Goal: Task Accomplishment & Management: Manage account settings

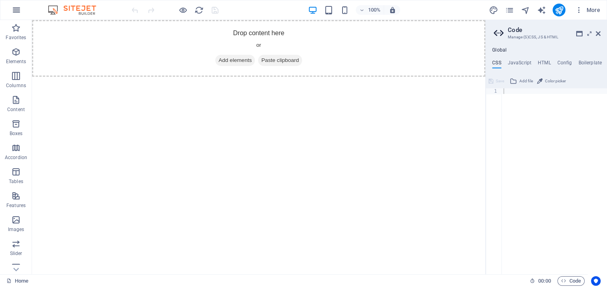
click at [18, 11] on icon "button" at bounding box center [17, 10] width 10 height 10
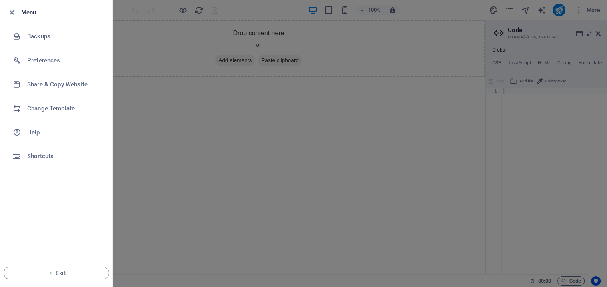
click at [32, 13] on h6 "Menu" at bounding box center [63, 13] width 85 height 10
click at [12, 11] on icon "button" at bounding box center [11, 12] width 9 height 9
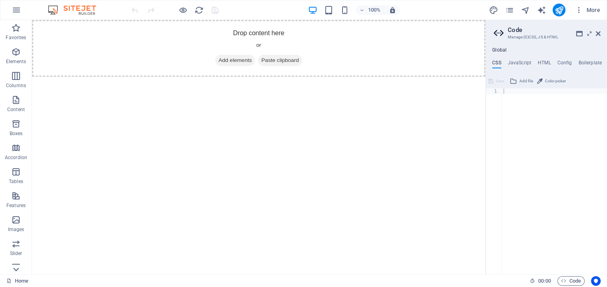
click at [16, 268] on icon at bounding box center [15, 269] width 11 height 11
click at [14, 163] on icon "button" at bounding box center [16, 163] width 10 height 10
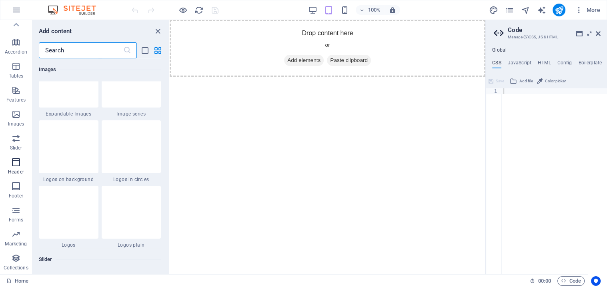
scroll to position [4815, 0]
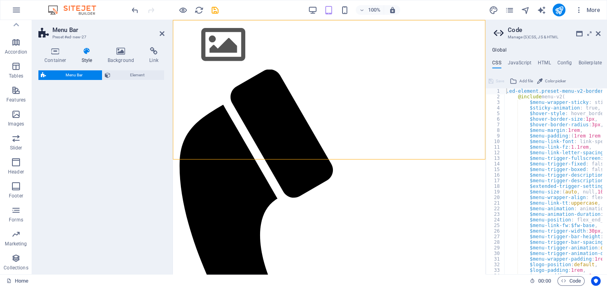
select select "rem"
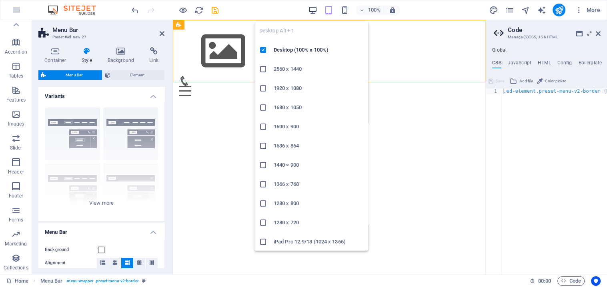
click at [313, 10] on icon "button" at bounding box center [312, 10] width 9 height 9
click at [286, 70] on h6 "2560 x 1440" at bounding box center [318, 69] width 90 height 10
click at [310, 10] on icon "button" at bounding box center [312, 10] width 9 height 9
click at [286, 88] on h6 "1920 x 1080" at bounding box center [318, 89] width 90 height 10
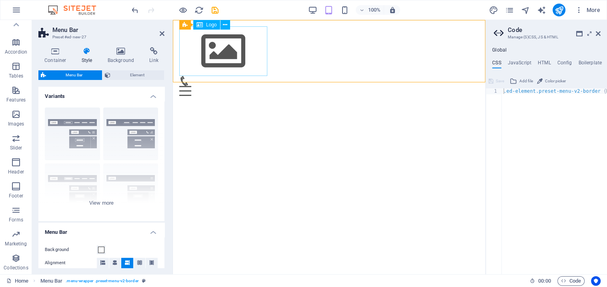
click at [228, 53] on div at bounding box center [328, 51] width 299 height 50
click at [324, 41] on div "Menu Home About Service Contact" at bounding box center [329, 61] width 312 height 82
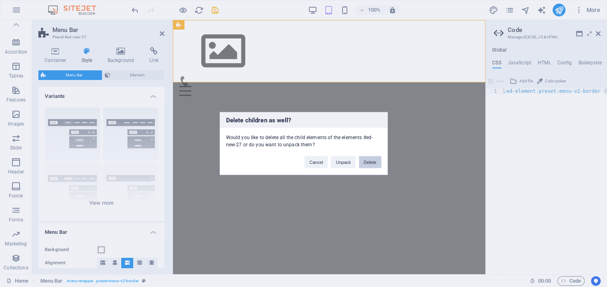
click at [367, 161] on button "Delete" at bounding box center [370, 162] width 22 height 12
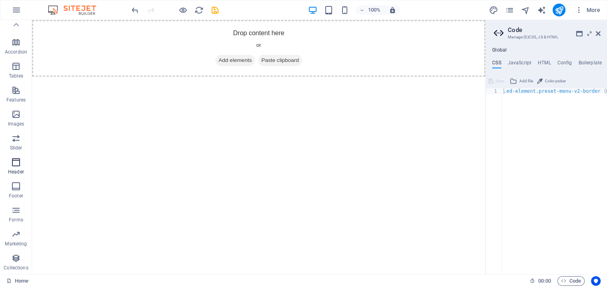
click at [13, 164] on icon "button" at bounding box center [16, 163] width 10 height 10
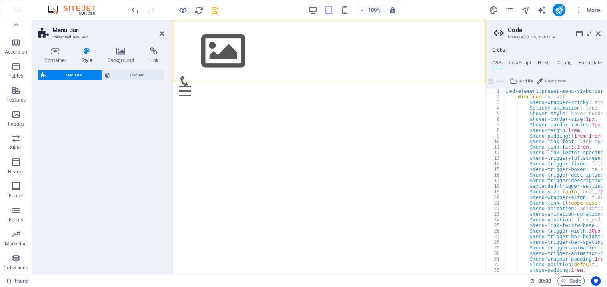
select select "rem"
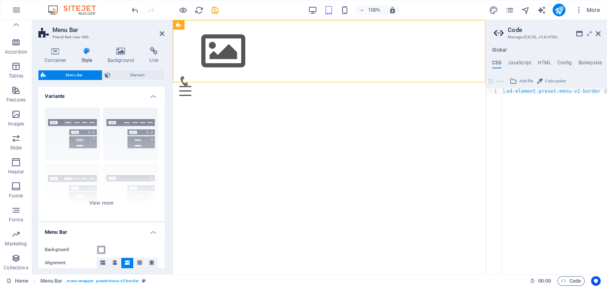
click at [103, 252] on span at bounding box center [101, 250] width 6 height 6
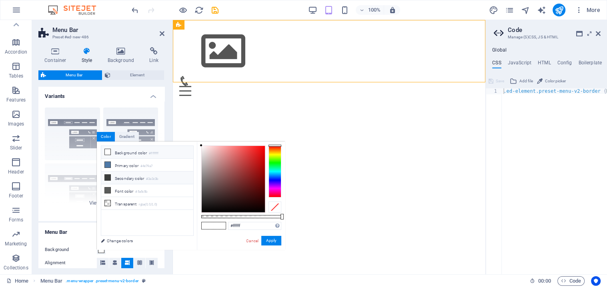
click at [124, 176] on li "Secondary color #3a3c3b" at bounding box center [147, 178] width 92 height 13
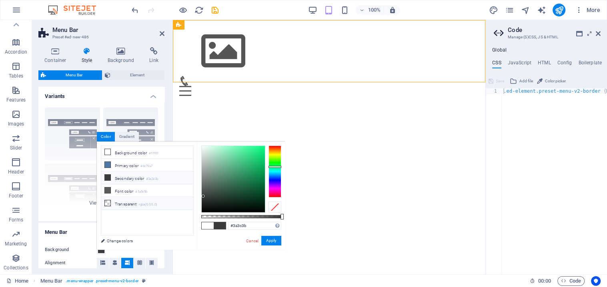
click at [122, 202] on li "Transparent rgba(0,0,0,.0)" at bounding box center [147, 203] width 92 height 13
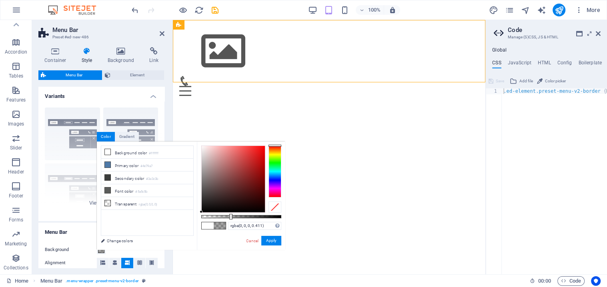
type input "rgba(0, 0, 0, 0.416)"
drag, startPoint x: 202, startPoint y: 217, endPoint x: 234, endPoint y: 216, distance: 32.8
click at [234, 216] on div at bounding box center [235, 217] width 3 height 6
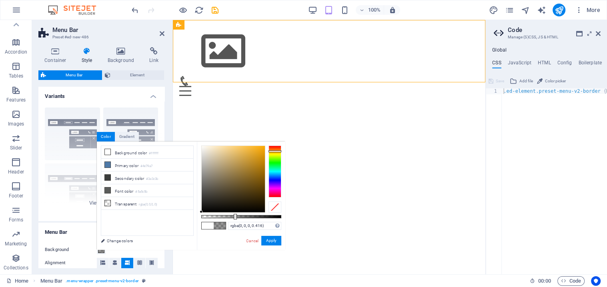
click at [273, 151] on div at bounding box center [274, 172] width 13 height 52
click at [271, 243] on button "Apply" at bounding box center [271, 241] width 20 height 10
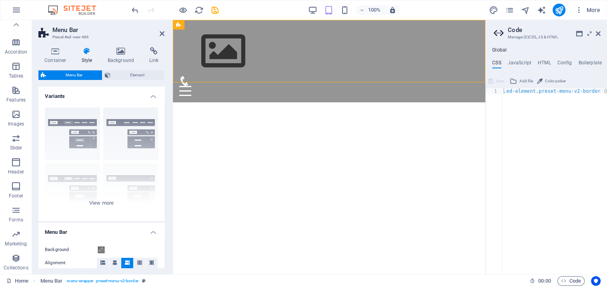
click at [278, 102] on html "Skip to main content Menu Home About Service Contact" at bounding box center [329, 61] width 312 height 82
click at [273, 64] on div "Menu Home About Service Contact" at bounding box center [329, 61] width 312 height 82
click at [230, 50] on div at bounding box center [328, 51] width 299 height 50
select select "px"
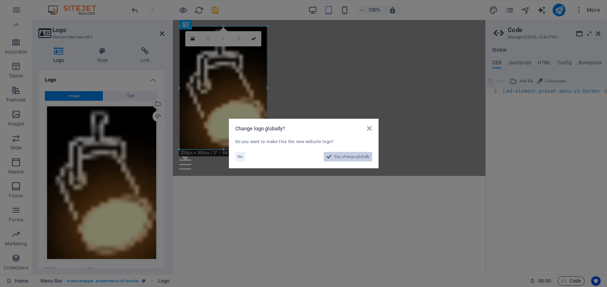
click at [357, 158] on span "Yes, change globally" at bounding box center [352, 157] width 36 height 10
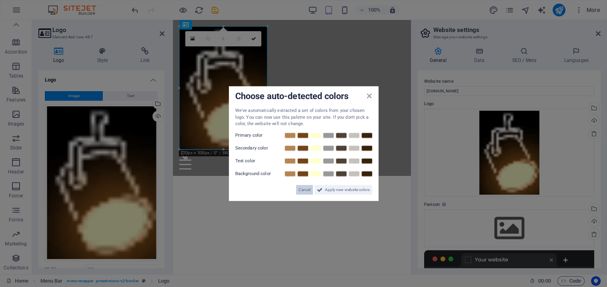
drag, startPoint x: 305, startPoint y: 189, endPoint x: 132, endPoint y: 169, distance: 174.3
click at [305, 189] on span "Cancel" at bounding box center [304, 190] width 12 height 10
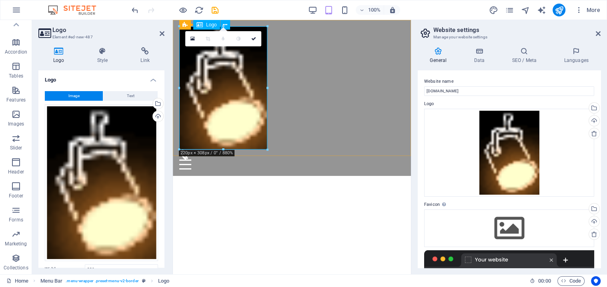
click at [240, 127] on div at bounding box center [291, 87] width 225 height 123
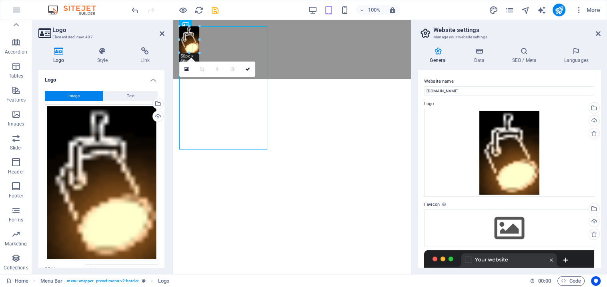
drag, startPoint x: 265, startPoint y: 149, endPoint x: 260, endPoint y: 136, distance: 14.3
type input "50"
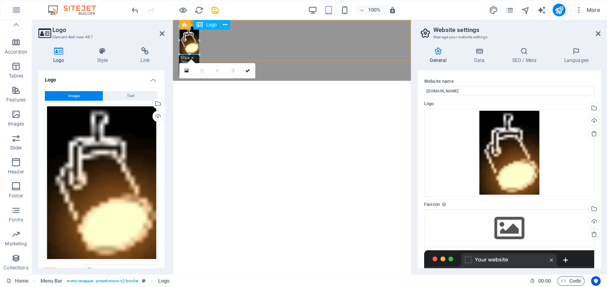
click at [194, 43] on div at bounding box center [291, 40] width 225 height 28
drag, startPoint x: 249, startPoint y: 100, endPoint x: 270, endPoint y: 146, distance: 51.2
click at [232, 54] on div "Menu" at bounding box center [291, 64] width 225 height 20
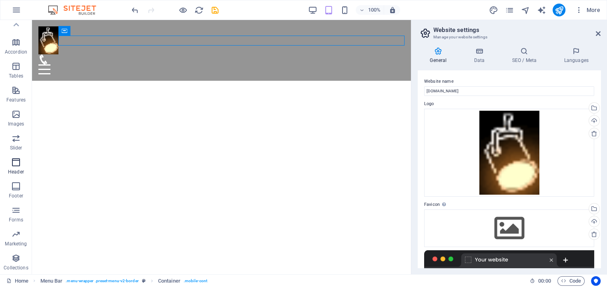
click at [16, 162] on icon "button" at bounding box center [16, 163] width 10 height 10
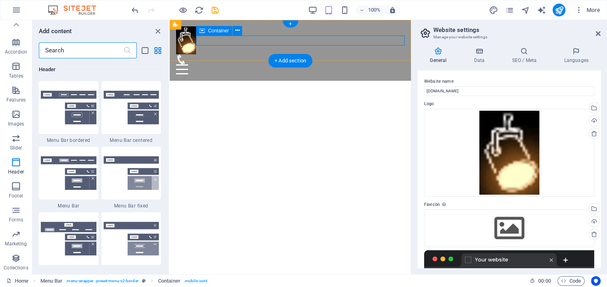
click at [258, 54] on div "Menu" at bounding box center [290, 64] width 228 height 20
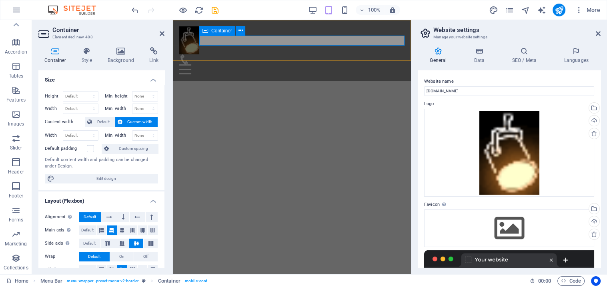
click at [227, 54] on div "Menu" at bounding box center [291, 64] width 225 height 20
click at [243, 54] on div "Menu" at bounding box center [291, 64] width 225 height 20
click at [244, 81] on html "Skip to main content Menu Home About Service Contact" at bounding box center [292, 50] width 238 height 61
click at [570, 280] on span "Code" at bounding box center [571, 281] width 20 height 10
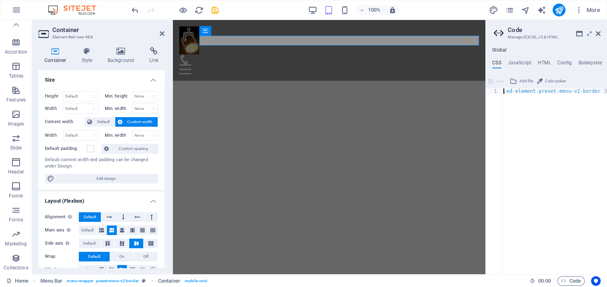
click at [497, 62] on h4 "CSS" at bounding box center [496, 64] width 9 height 9
click at [508, 99] on div ".ed-element.preset-menu-v2-border { ... }" at bounding box center [553, 186] width 105 height 197
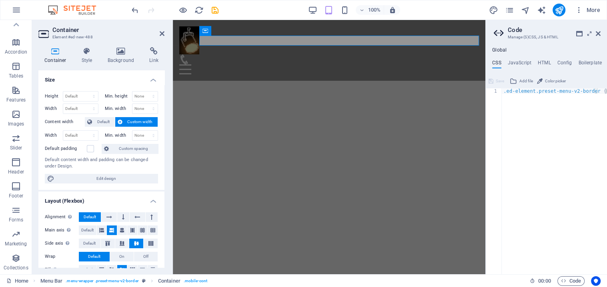
type textarea "); }"
click at [508, 99] on div ".ed-element.preset-menu-v2-border { ... }" at bounding box center [553, 186] width 105 height 197
click at [500, 65] on h4 "CSS" at bounding box center [496, 64] width 9 height 9
click at [579, 32] on icon at bounding box center [579, 33] width 6 height 6
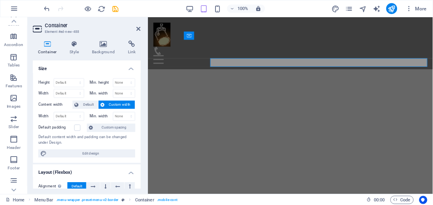
scroll to position [106, 0]
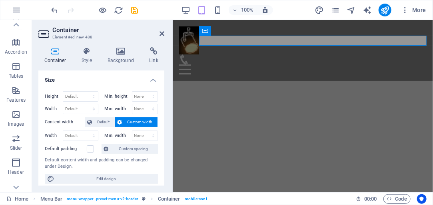
click at [264, 80] on html "Skip to main content Menu Home About Service Contact" at bounding box center [302, 50] width 260 height 61
click at [400, 198] on span "Code" at bounding box center [397, 199] width 20 height 10
click at [273, 80] on html "Skip to main content Menu Home About Service Contact" at bounding box center [302, 50] width 260 height 61
click at [120, 12] on icon "reload" at bounding box center [118, 10] width 9 height 9
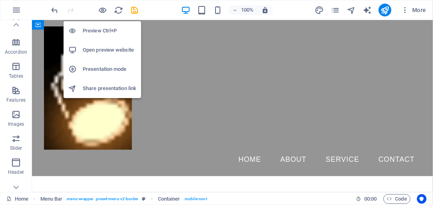
click at [103, 31] on h6 "Preview Ctrl+P" at bounding box center [110, 31] width 54 height 10
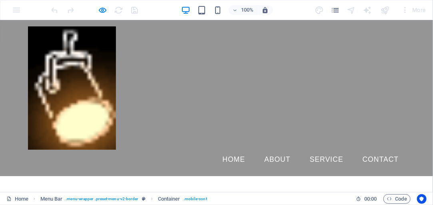
click at [279, 149] on link "About" at bounding box center [277, 159] width 39 height 20
click at [90, 81] on img at bounding box center [72, 87] width 88 height 123
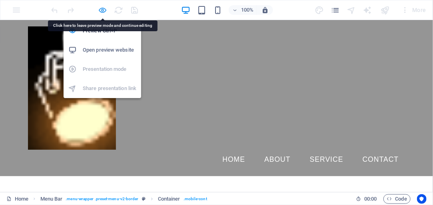
click at [103, 10] on icon "button" at bounding box center [102, 10] width 9 height 9
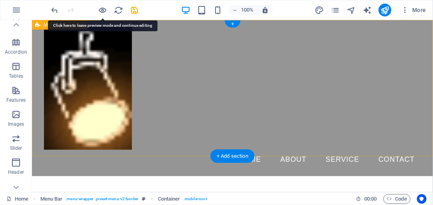
click at [166, 66] on div "Menu Home About Service Contact" at bounding box center [232, 98] width 401 height 156
click at [118, 80] on div at bounding box center [232, 87] width 377 height 123
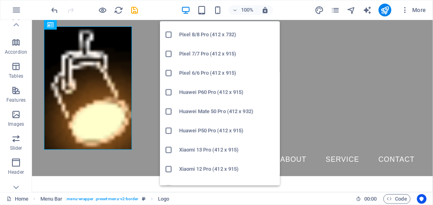
scroll to position [469, 0]
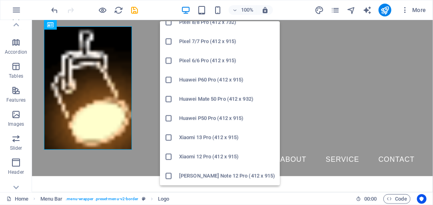
click at [191, 61] on h6 "Pixel 6/6 Pro (412 x 915)" at bounding box center [227, 61] width 96 height 10
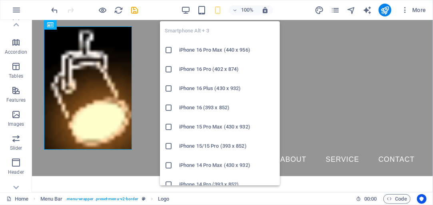
click at [218, 8] on icon "button" at bounding box center [217, 10] width 9 height 9
click at [170, 108] on icon at bounding box center [169, 108] width 8 height 8
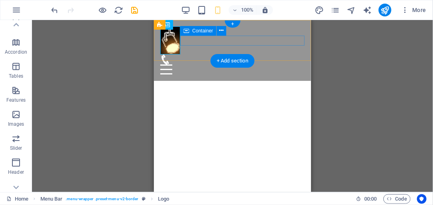
click at [233, 54] on div "Menu" at bounding box center [232, 64] width 144 height 20
click at [264, 54] on div "Menu" at bounding box center [232, 64] width 144 height 20
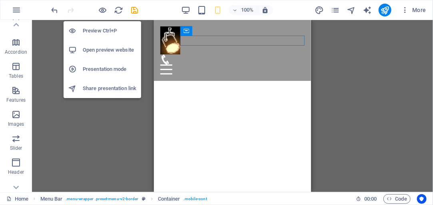
click at [99, 31] on h6 "Preview Ctrl+P" at bounding box center [110, 31] width 54 height 10
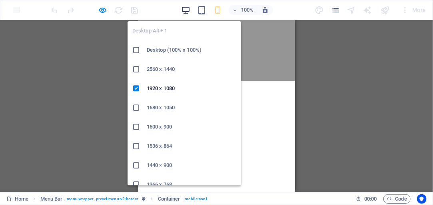
click at [186, 9] on icon "button" at bounding box center [185, 10] width 9 height 9
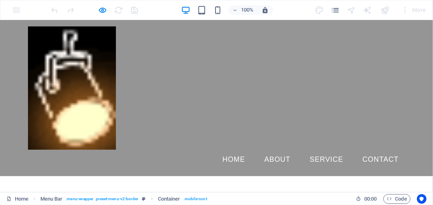
click at [90, 72] on img at bounding box center [72, 87] width 88 height 123
drag, startPoint x: 196, startPoint y: 127, endPoint x: 196, endPoint y: 122, distance: 5.2
click at [196, 127] on div "Menu Home About Service Contact" at bounding box center [216, 98] width 433 height 156
click at [96, 41] on img at bounding box center [72, 87] width 88 height 123
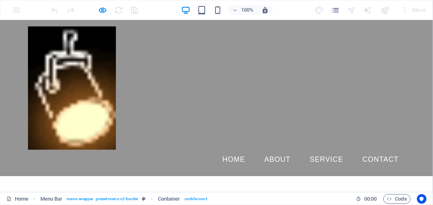
click at [96, 41] on img at bounding box center [72, 87] width 88 height 123
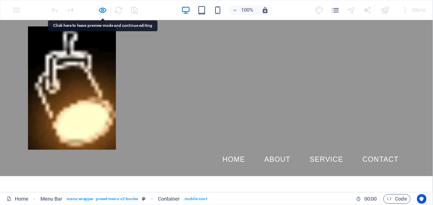
click at [135, 56] on div "Menu Home About Service Contact" at bounding box center [216, 98] width 433 height 156
click at [109, 9] on div at bounding box center [95, 10] width 90 height 13
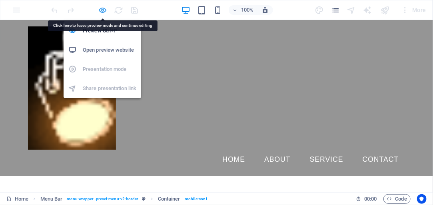
click at [103, 10] on icon "button" at bounding box center [102, 10] width 9 height 9
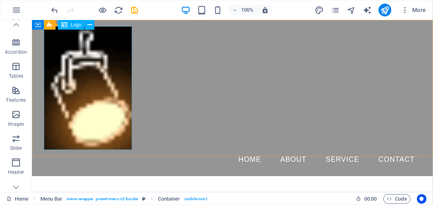
click at [70, 26] on div "Logo" at bounding box center [71, 25] width 27 height 10
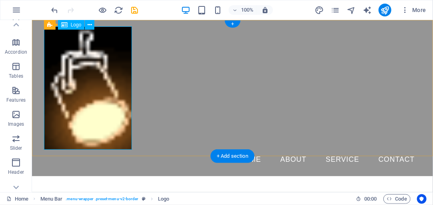
click at [78, 48] on div at bounding box center [232, 87] width 377 height 123
click at [122, 128] on div at bounding box center [232, 87] width 377 height 123
select select "px"
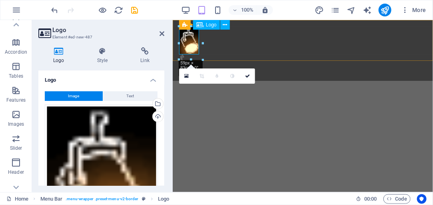
click at [185, 43] on div at bounding box center [303, 40] width 248 height 28
click at [202, 60] on div at bounding box center [203, 60] width 5 height 5
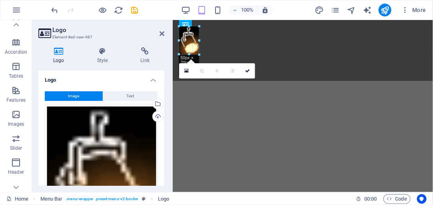
drag, startPoint x: 202, startPoint y: 60, endPoint x: 196, endPoint y: 46, distance: 15.2
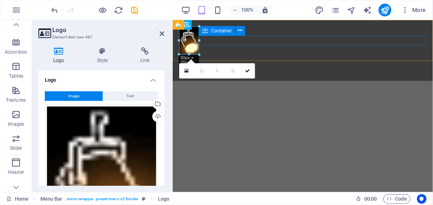
click at [234, 54] on div "Menu" at bounding box center [303, 64] width 248 height 20
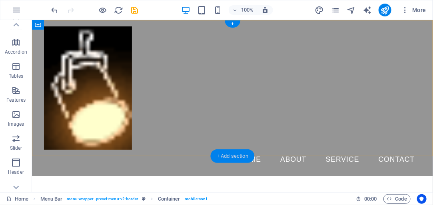
click at [235, 157] on div "+ Add section" at bounding box center [232, 156] width 44 height 14
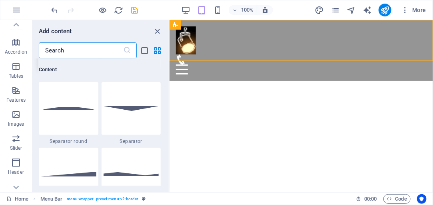
scroll to position [1924, 0]
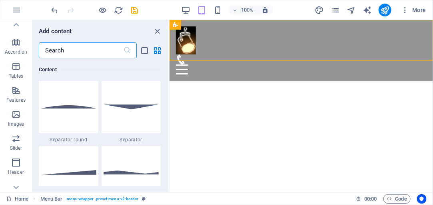
click at [127, 50] on icon at bounding box center [127, 50] width 8 height 8
click at [80, 50] on input "text" at bounding box center [81, 50] width 84 height 16
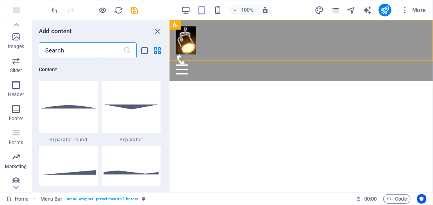
scroll to position [188, 0]
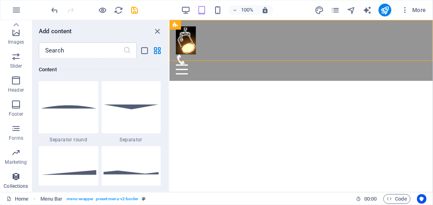
click at [16, 178] on icon "button" at bounding box center [16, 177] width 10 height 10
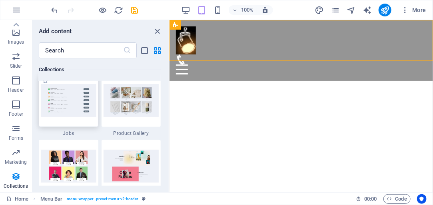
scroll to position [7389, 0]
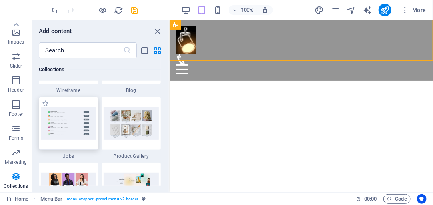
click at [72, 126] on img at bounding box center [69, 123] width 56 height 32
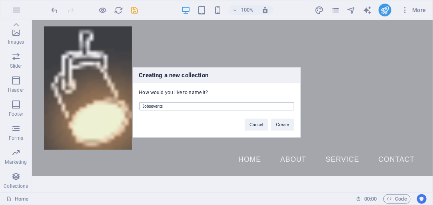
click at [149, 105] on input "Jobsevents" at bounding box center [216, 106] width 155 height 8
click at [151, 105] on input "Jobsevents" at bounding box center [216, 106] width 155 height 8
type input "events"
click at [281, 126] on button "Create" at bounding box center [282, 125] width 23 height 12
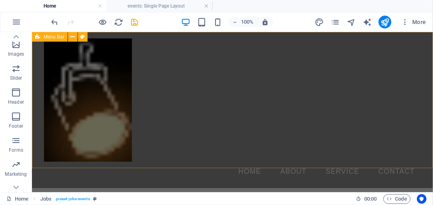
scroll to position [0, 0]
click at [246, 128] on div "Menu Home About Service Contact" at bounding box center [232, 110] width 401 height 156
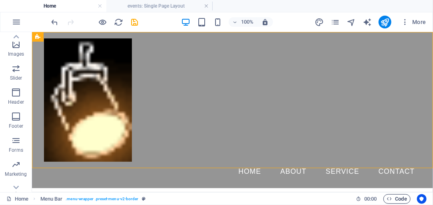
click at [397, 198] on span "Code" at bounding box center [397, 199] width 20 height 10
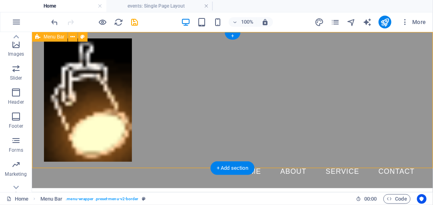
click at [253, 74] on div "Menu Home About Service Contact" at bounding box center [232, 110] width 401 height 156
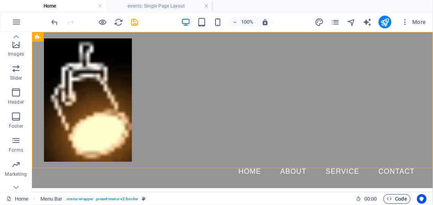
click at [397, 198] on span "Code" at bounding box center [397, 199] width 20 height 10
click at [400, 199] on span "Code" at bounding box center [397, 199] width 20 height 10
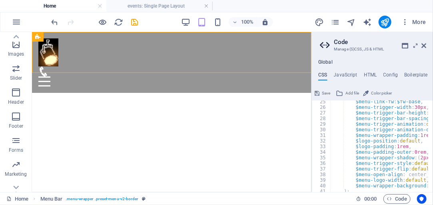
scroll to position [154, 0]
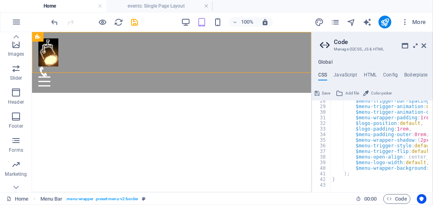
click at [415, 45] on icon at bounding box center [415, 45] width 0 height 6
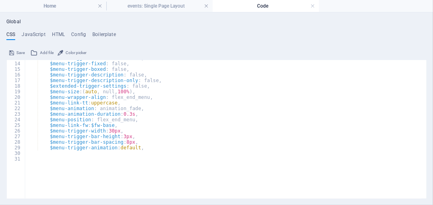
scroll to position [31, 0]
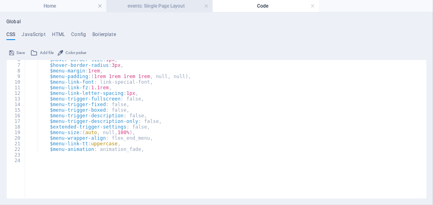
click at [162, 6] on h4 "events: Single Page Layout" at bounding box center [159, 6] width 106 height 9
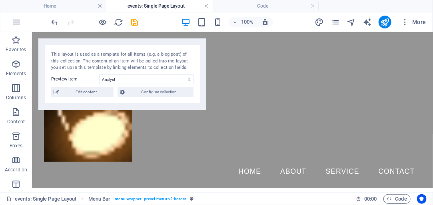
click at [208, 7] on link at bounding box center [206, 6] width 5 height 8
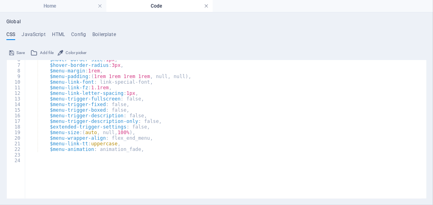
click at [207, 6] on link at bounding box center [206, 6] width 5 height 8
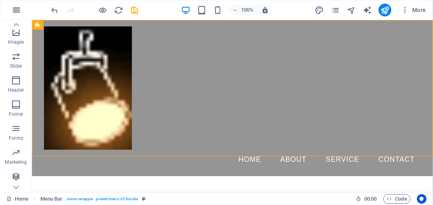
click at [17, 10] on icon "button" at bounding box center [17, 10] width 10 height 10
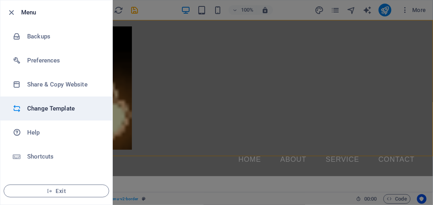
click at [38, 107] on h6 "Change Template" at bounding box center [64, 109] width 74 height 10
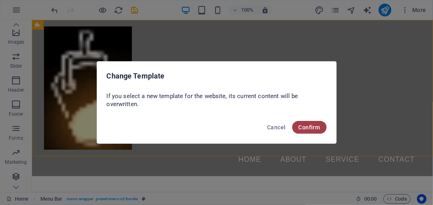
click at [302, 128] on span "Confirm" at bounding box center [310, 127] width 22 height 6
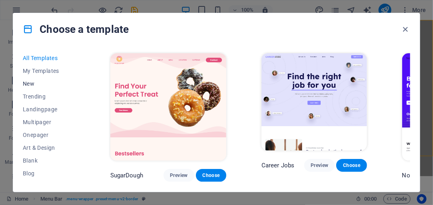
click at [31, 84] on span "New" at bounding box center [49, 83] width 52 height 6
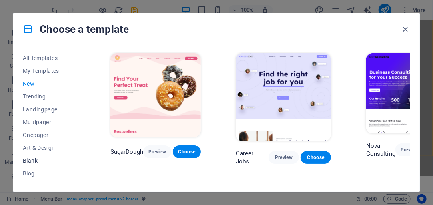
click at [28, 162] on span "Blank" at bounding box center [49, 160] width 52 height 6
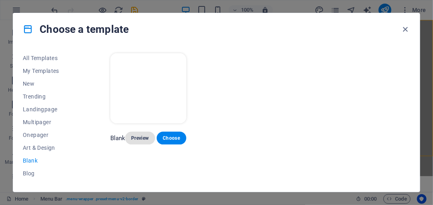
click at [141, 136] on span "Preview" at bounding box center [140, 138] width 17 height 6
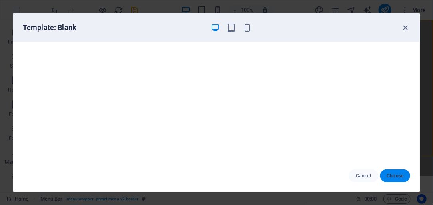
click at [401, 176] on span "Choose" at bounding box center [395, 175] width 17 height 6
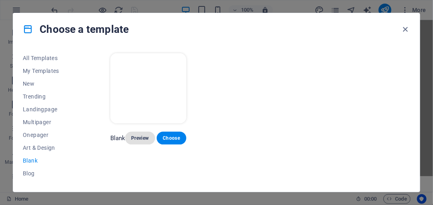
click at [144, 137] on span "Preview" at bounding box center [140, 138] width 17 height 6
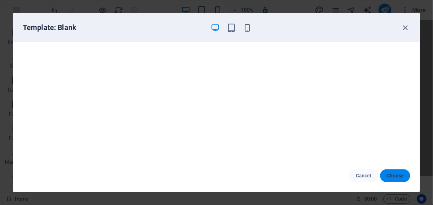
click at [399, 176] on span "Choose" at bounding box center [395, 175] width 17 height 6
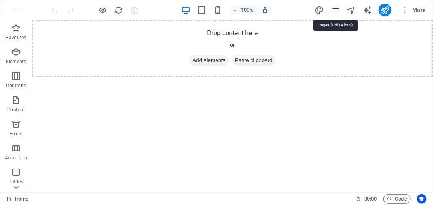
click at [337, 11] on icon "pages" at bounding box center [335, 10] width 9 height 9
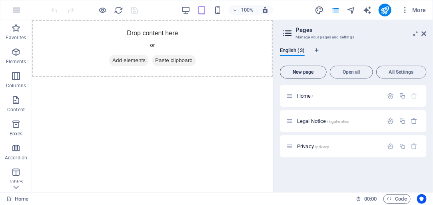
click at [305, 72] on span "New page" at bounding box center [303, 72] width 40 height 5
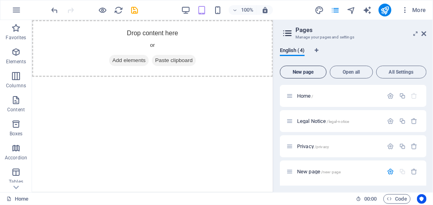
scroll to position [66, 0]
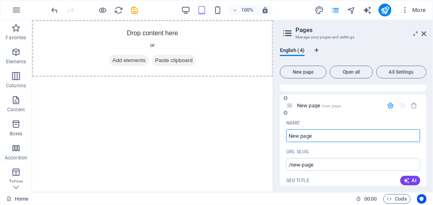
click at [303, 136] on input "New page" at bounding box center [353, 135] width 134 height 13
click at [313, 136] on input "New page" at bounding box center [353, 135] width 134 height 13
drag, startPoint x: 313, startPoint y: 136, endPoint x: 289, endPoint y: 134, distance: 23.2
click at [289, 134] on input "New page" at bounding box center [353, 135] width 134 height 13
type input "W"
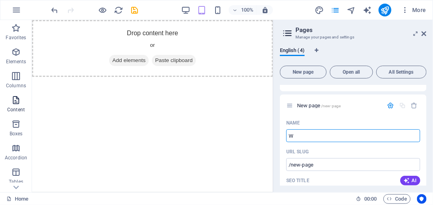
type input "/w"
type input "Whats"
type input "/what"
type input "Whats"
type input "/whats"
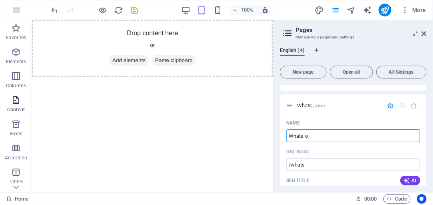
type input "Whats on"
type input "/whats-o"
type input "Whats on"
type input "/whats-on"
type input "What's on"
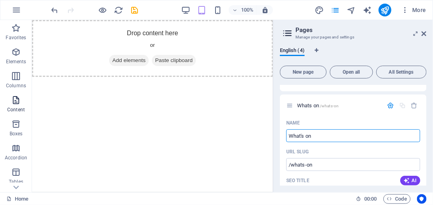
type input "/what-s-on"
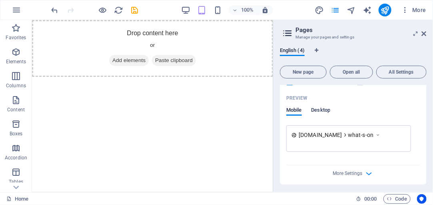
scroll to position [278, 0]
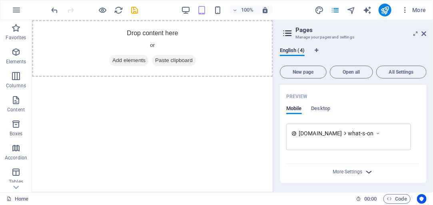
type input "What's on"
click at [367, 170] on icon "button" at bounding box center [369, 171] width 9 height 9
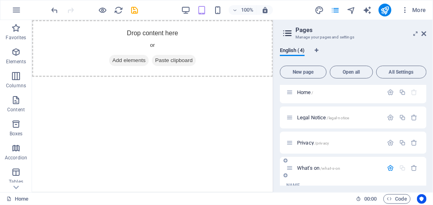
scroll to position [0, 0]
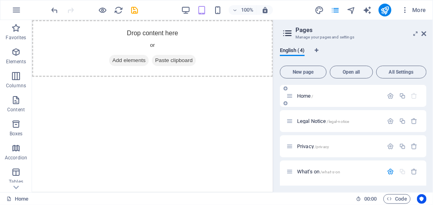
drag, startPoint x: 321, startPoint y: 170, endPoint x: 313, endPoint y: 100, distance: 70.4
click at [313, 172] on span "What's on /what-s-on" at bounding box center [319, 171] width 44 height 6
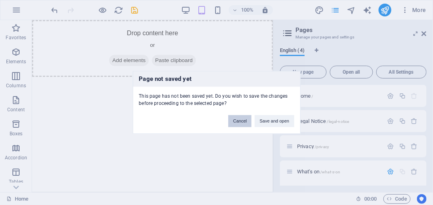
click at [246, 122] on button "Cancel" at bounding box center [239, 121] width 23 height 12
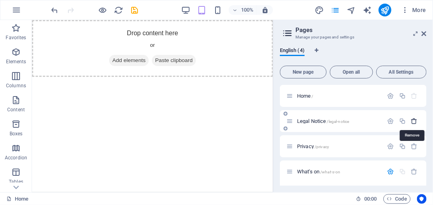
click at [413, 120] on icon "button" at bounding box center [414, 121] width 7 height 7
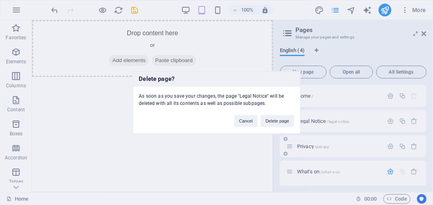
click at [283, 123] on button "Delete page" at bounding box center [277, 121] width 33 height 12
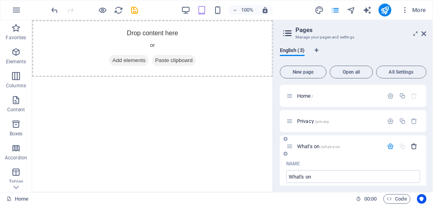
click at [413, 147] on icon "button" at bounding box center [414, 146] width 7 height 7
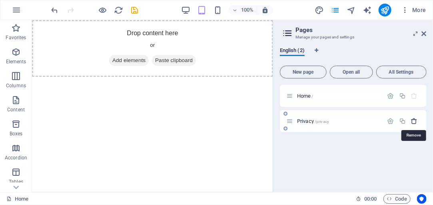
click at [415, 121] on icon "button" at bounding box center [414, 121] width 7 height 7
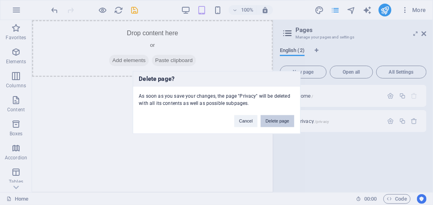
click at [275, 120] on button "Delete page" at bounding box center [277, 121] width 33 height 12
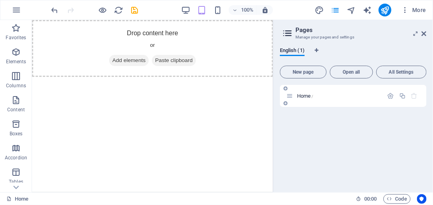
click at [311, 97] on span "Home /" at bounding box center [305, 96] width 16 height 6
click at [303, 96] on span "Home /" at bounding box center [305, 96] width 16 height 6
click at [391, 96] on icon "button" at bounding box center [390, 95] width 7 height 7
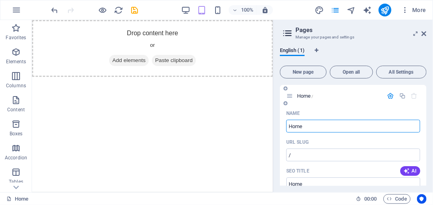
click at [305, 126] on input "Home" at bounding box center [353, 126] width 134 height 13
drag, startPoint x: 305, startPoint y: 126, endPoint x: 288, endPoint y: 126, distance: 16.8
click at [289, 124] on input "Home" at bounding box center [353, 126] width 134 height 13
type input "What's On"
click at [301, 155] on input "/" at bounding box center [353, 154] width 134 height 13
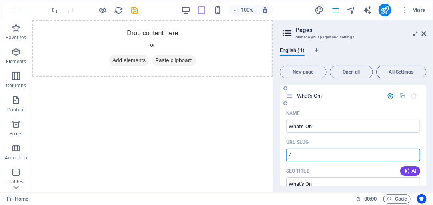
scroll to position [23, 0]
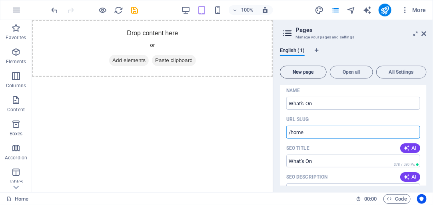
type input "/home"
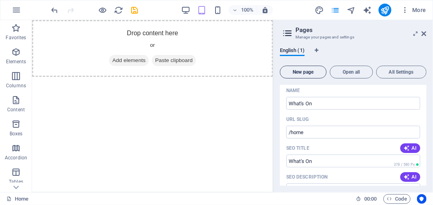
click at [300, 72] on span "New page" at bounding box center [303, 72] width 40 height 5
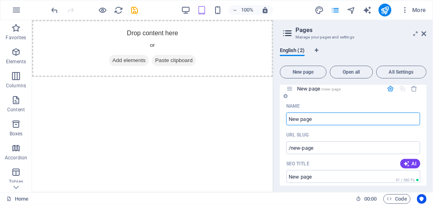
scroll to position [347, 0]
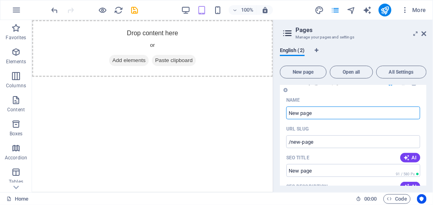
click at [315, 112] on input "New page" at bounding box center [353, 112] width 134 height 13
drag, startPoint x: 314, startPoint y: 112, endPoint x: 288, endPoint y: 112, distance: 26.0
click at [288, 112] on input "New page" at bounding box center [353, 112] width 134 height 13
type input "Find"
type input "/fin"
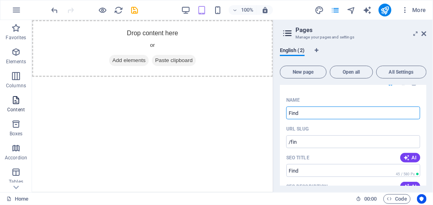
type input "Find"
type input "/find"
type input "Find us"
type input "/find-u"
type input "Find us"
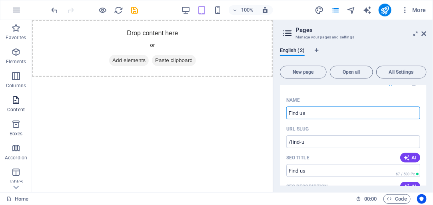
type input "/find-us"
type input "Find us"
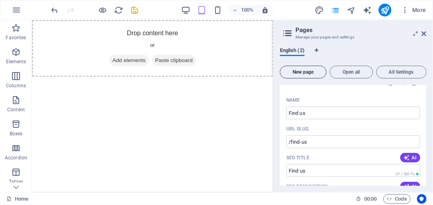
click at [306, 72] on span "New page" at bounding box center [303, 72] width 40 height 5
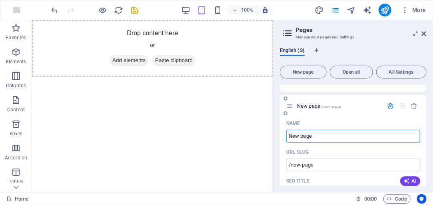
click at [314, 135] on input "New page" at bounding box center [353, 136] width 134 height 13
drag, startPoint x: 314, startPoint y: 135, endPoint x: 287, endPoint y: 135, distance: 26.4
click at [287, 135] on input "New page" at bounding box center [353, 136] width 134 height 13
type input "Fi"
type input "/f"
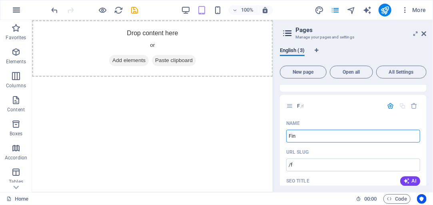
type input "Find"
type input "/fin"
type input "Find u"
type input "/find"
type input "Find us"
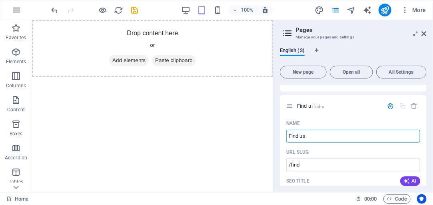
type input "/find-u"
type input "Find us"
type input "/find-us-3"
type input "Find us"
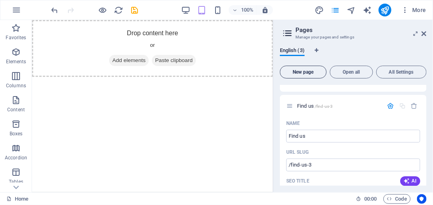
click at [297, 70] on span "New page" at bounding box center [303, 72] width 40 height 5
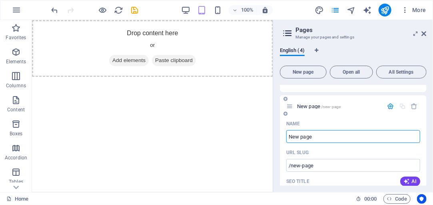
click at [315, 134] on input "New page" at bounding box center [353, 136] width 134 height 13
drag, startPoint x: 315, startPoint y: 134, endPoint x: 275, endPoint y: 127, distance: 40.7
type input "Join u"
type input "/join"
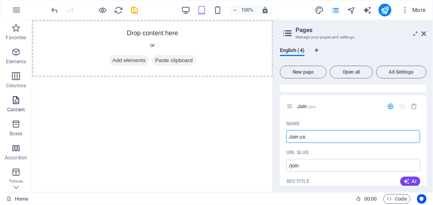
type input "Join us"
type input "/join-us"
type input "Join us"
click at [307, 74] on span "New page" at bounding box center [303, 72] width 40 height 5
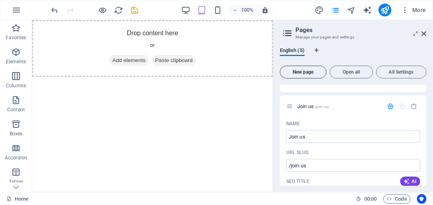
scroll to position [1236, 0]
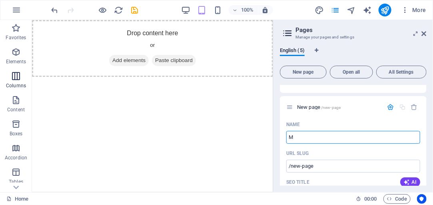
type input "Me"
type input "/m"
type input "Membe"
type input "/mem"
type input "Members"
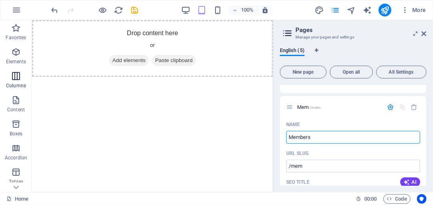
type input "/members"
type input "Members"
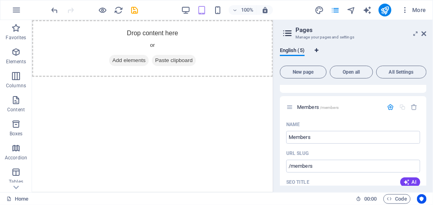
click at [317, 50] on icon "Language Tabs" at bounding box center [317, 50] width 4 height 5
select select "41"
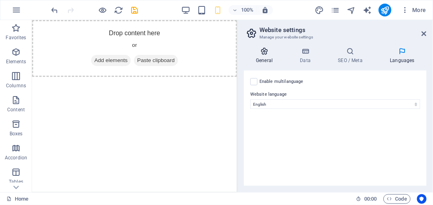
click at [264, 54] on icon at bounding box center [264, 51] width 41 height 8
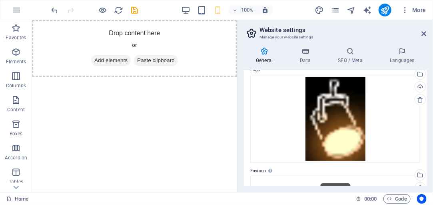
scroll to position [23, 0]
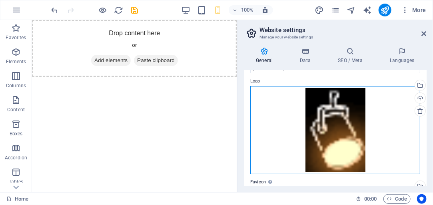
click at [343, 124] on div "Drag files here, click to choose files or select files from Files or our free s…" at bounding box center [335, 130] width 170 height 88
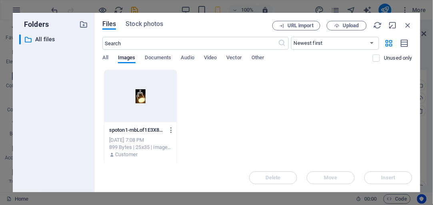
click at [148, 119] on div at bounding box center [140, 96] width 72 height 52
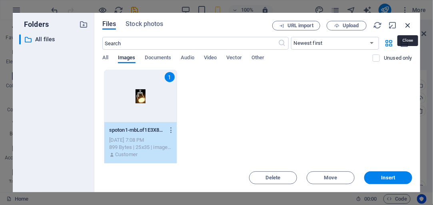
click at [407, 24] on icon "button" at bounding box center [407, 25] width 9 height 9
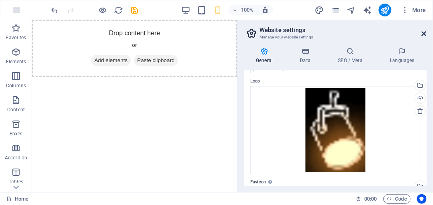
click at [424, 34] on icon at bounding box center [424, 33] width 5 height 6
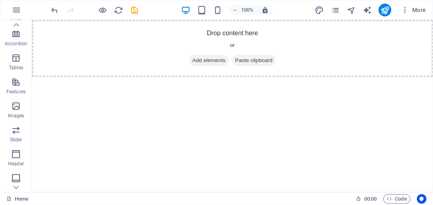
scroll to position [137, 0]
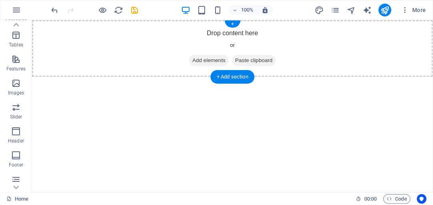
drag, startPoint x: 46, startPoint y: 150, endPoint x: 60, endPoint y: 23, distance: 127.6
click at [16, 132] on icon "button" at bounding box center [16, 131] width 10 height 10
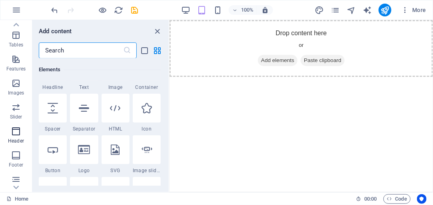
scroll to position [4815, 0]
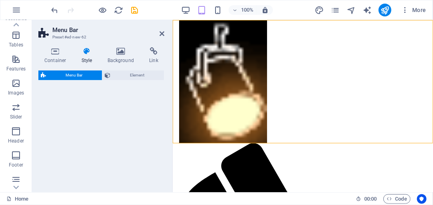
select select "rem"
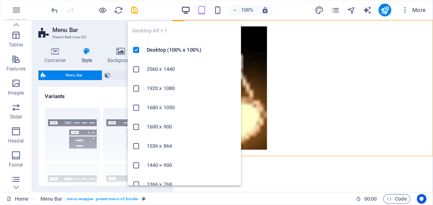
click at [187, 9] on icon "button" at bounding box center [185, 10] width 9 height 9
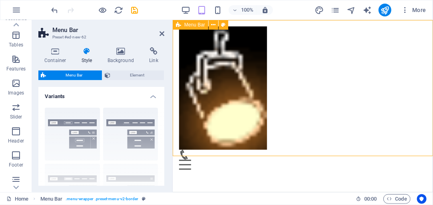
click at [304, 61] on div "Menu Home About Service Contact" at bounding box center [302, 98] width 260 height 156
click at [208, 56] on div at bounding box center [303, 87] width 248 height 123
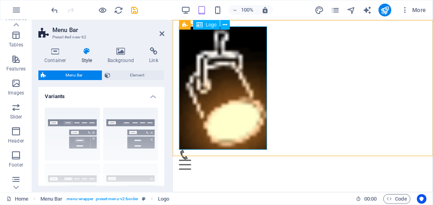
click at [250, 102] on div at bounding box center [303, 87] width 248 height 123
select select "px"
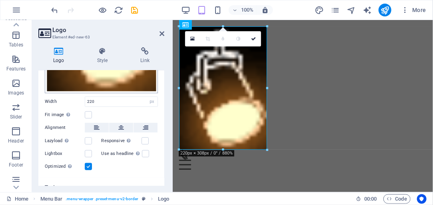
scroll to position [176, 0]
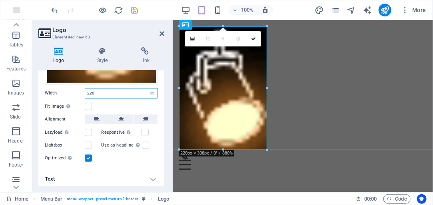
click at [96, 91] on input "220" at bounding box center [121, 93] width 72 height 10
drag, startPoint x: 96, startPoint y: 91, endPoint x: 86, endPoint y: 90, distance: 10.0
click at [86, 90] on input "220" at bounding box center [121, 93] width 72 height 10
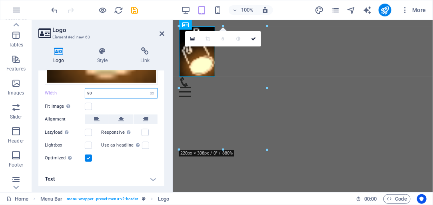
drag, startPoint x: 92, startPoint y: 90, endPoint x: 87, endPoint y: 90, distance: 4.8
click at [87, 90] on input "90" at bounding box center [121, 93] width 72 height 10
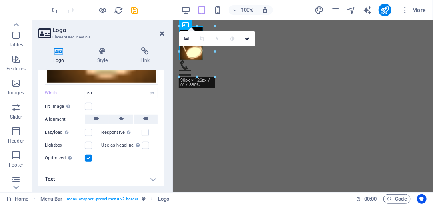
click at [252, 86] on html "Skip to main content Menu Home About Service Contact" at bounding box center [302, 53] width 260 height 66
click at [92, 91] on input "60" at bounding box center [121, 93] width 72 height 10
drag, startPoint x: 92, startPoint y: 91, endPoint x: 86, endPoint y: 90, distance: 5.8
click at [86, 90] on input "60" at bounding box center [121, 93] width 72 height 10
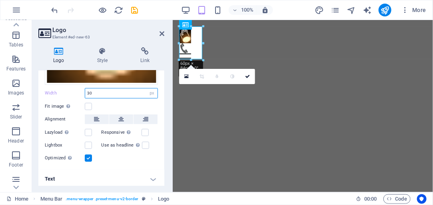
type input "30"
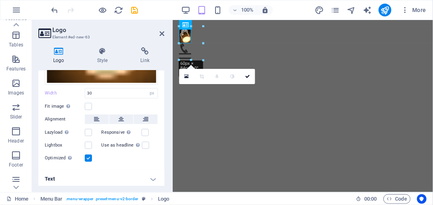
click at [213, 63] on html "Skip to main content Menu Home About Service Contact" at bounding box center [302, 45] width 260 height 50
drag, startPoint x: 238, startPoint y: 62, endPoint x: 244, endPoint y: 85, distance: 24.0
click at [247, 76] on icon at bounding box center [247, 76] width 5 height 5
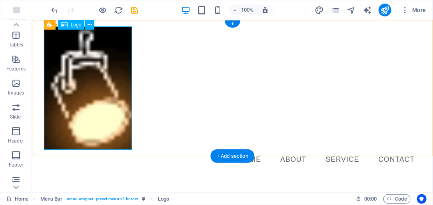
click at [122, 96] on div at bounding box center [232, 87] width 377 height 123
click at [120, 93] on div at bounding box center [232, 87] width 377 height 123
select select "px"
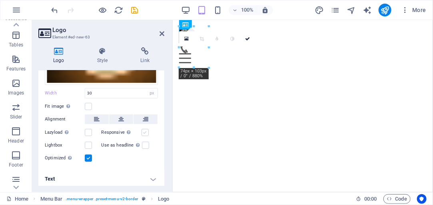
click at [144, 131] on label at bounding box center [145, 132] width 7 height 7
click at [0, 0] on input "Responsive Automatically load retina image and smartphone optimized sizes." at bounding box center [0, 0] width 0 height 0
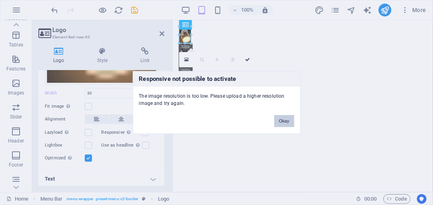
click at [283, 122] on button "Okay" at bounding box center [284, 121] width 20 height 12
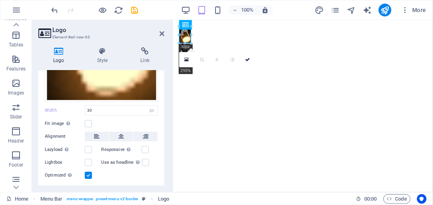
scroll to position [154, 0]
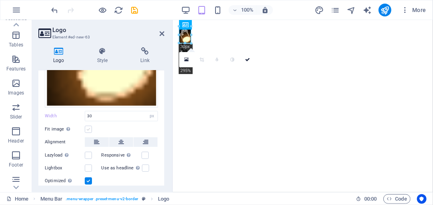
click at [89, 127] on label at bounding box center [88, 129] width 7 height 7
click at [0, 0] on input "Fit image Automatically fit image to a fixed width and height" at bounding box center [0, 0] width 0 height 0
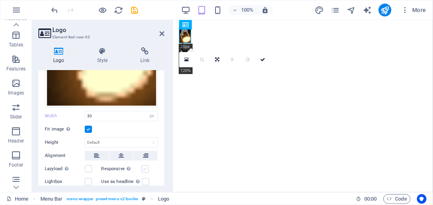
click at [145, 166] on label at bounding box center [145, 168] width 7 height 7
click at [0, 0] on input "Responsive Automatically load retina image and smartphone optimized sizes." at bounding box center [0, 0] width 0 height 0
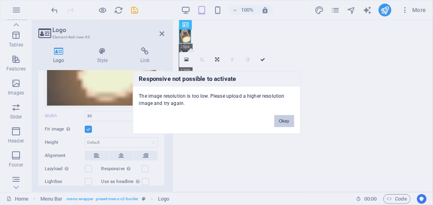
click at [287, 121] on button "Okay" at bounding box center [284, 121] width 20 height 12
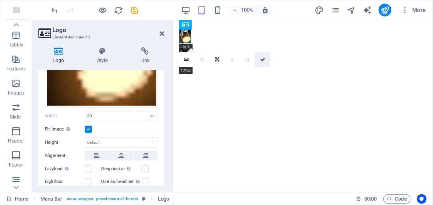
click at [265, 61] on link at bounding box center [262, 59] width 15 height 15
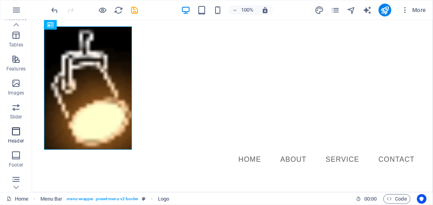
click at [16, 134] on icon "button" at bounding box center [16, 131] width 10 height 10
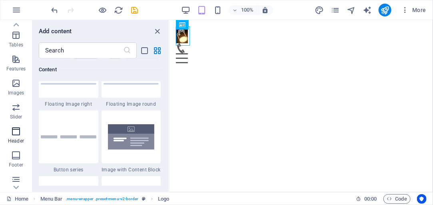
scroll to position [4815, 0]
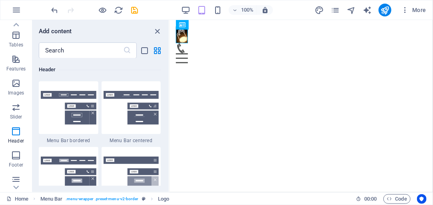
drag, startPoint x: 88, startPoint y: 96, endPoint x: 53, endPoint y: 103, distance: 36.4
click at [53, 103] on img at bounding box center [69, 108] width 56 height 34
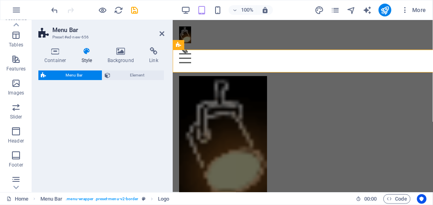
select select "rem"
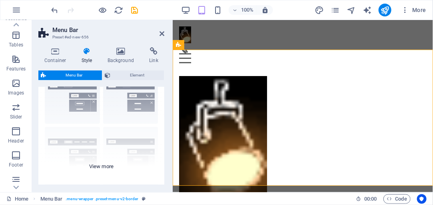
scroll to position [0, 0]
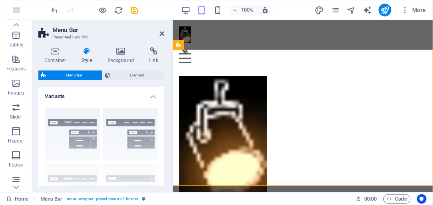
click at [79, 79] on span "Menu Bar" at bounding box center [73, 75] width 51 height 10
click at [78, 78] on span "Menu Bar" at bounding box center [73, 75] width 51 height 10
click at [58, 96] on h4 "Variants" at bounding box center [101, 94] width 126 height 14
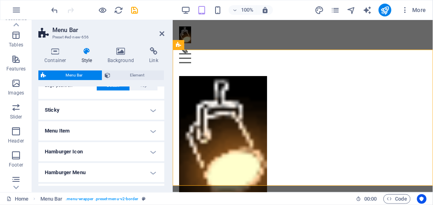
scroll to position [91, 0]
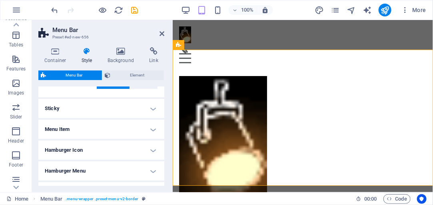
click at [153, 108] on h4 "Sticky" at bounding box center [101, 108] width 126 height 19
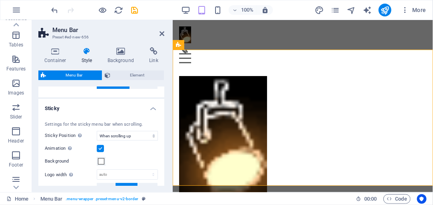
click at [153, 108] on h4 "Sticky" at bounding box center [101, 106] width 126 height 14
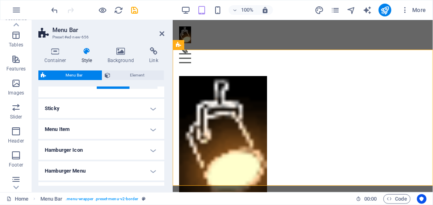
click at [152, 128] on h4 "Menu Item" at bounding box center [101, 129] width 126 height 19
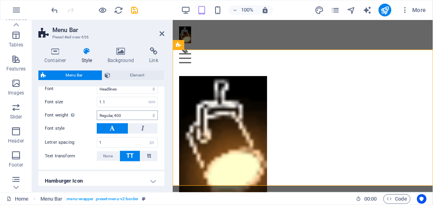
scroll to position [274, 0]
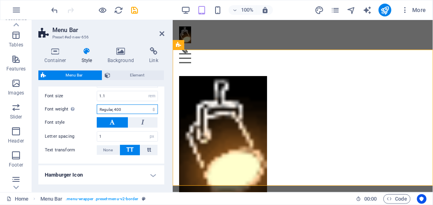
click at [127, 106] on select "Thin, 100 Extra-light, 200 Light, 300 Regular, 400 Medium, 500 Semi-bold, 600 B…" at bounding box center [127, 109] width 61 height 10
select select "100"
click at [97, 104] on select "Thin, 100 Extra-light, 200 Light, 300 Regular, 400 Medium, 500 Semi-bold, 600 B…" at bounding box center [127, 109] width 61 height 10
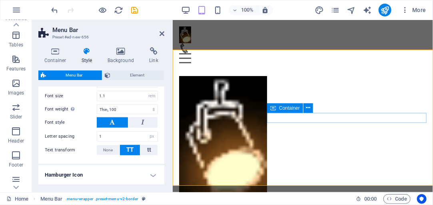
click at [273, 199] on div "Menu" at bounding box center [303, 209] width 248 height 20
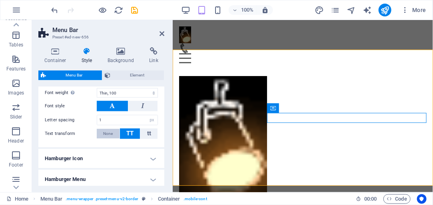
scroll to position [297, 0]
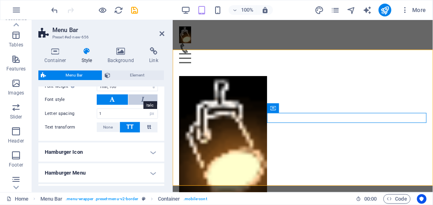
click at [143, 96] on icon at bounding box center [143, 99] width 3 height 10
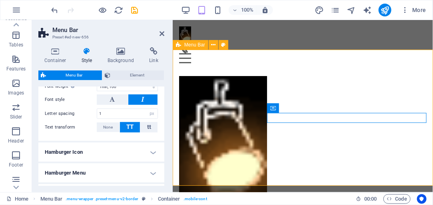
click at [317, 137] on div "Menu Home About Service Contact" at bounding box center [302, 147] width 260 height 156
